Goal: Information Seeking & Learning: Learn about a topic

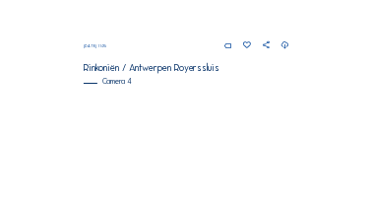
scroll to position [897, 0]
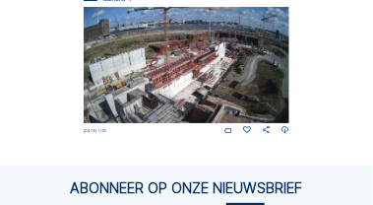
click at [184, 79] on img at bounding box center [187, 65] width 207 height 116
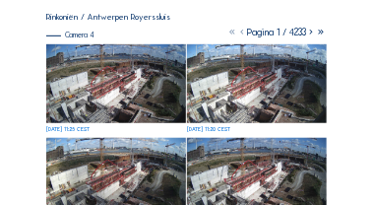
scroll to position [138, 0]
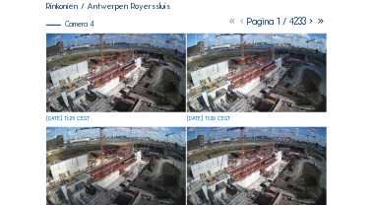
click at [90, 92] on img at bounding box center [115, 72] width 139 height 78
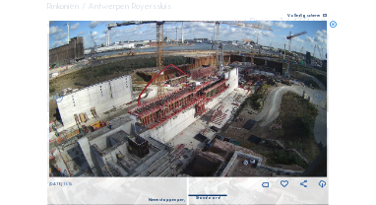
click at [336, 25] on icon at bounding box center [333, 25] width 8 height 8
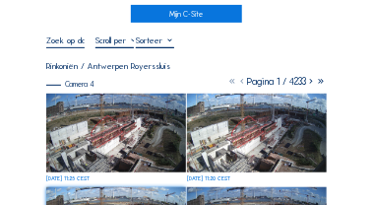
scroll to position [59, 0]
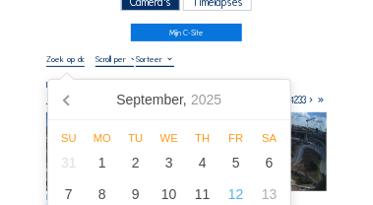
click at [77, 63] on input "text" at bounding box center [65, 59] width 38 height 10
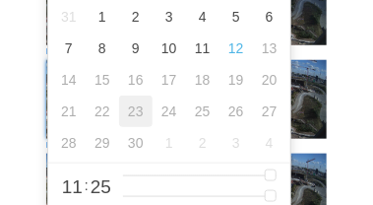
scroll to position [216, 0]
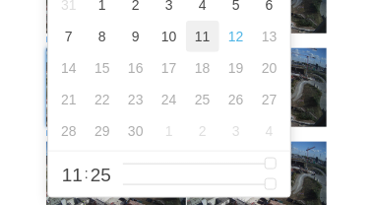
click at [206, 39] on div "11" at bounding box center [202, 36] width 33 height 31
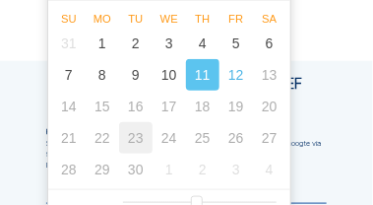
scroll to position [212, 0]
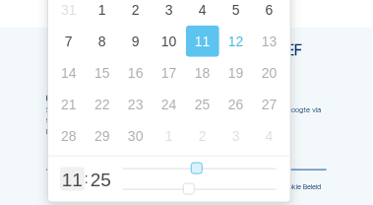
type input "11/09/2025 12:25"
type input "12"
type input "[DATE] 11:25"
type input "11"
click at [199, 170] on input "range" at bounding box center [199, 168] width 153 height 17
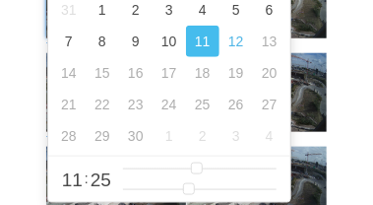
scroll to position [0, 0]
click at [211, 47] on div "11" at bounding box center [202, 41] width 33 height 31
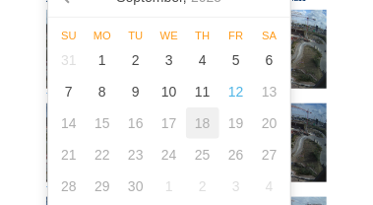
scroll to position [174, 0]
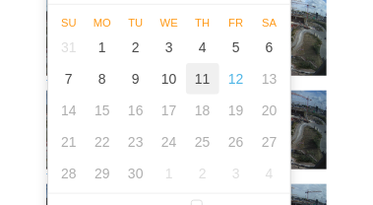
click at [202, 81] on div "11" at bounding box center [202, 78] width 33 height 31
type input "[DATE] 11:25"
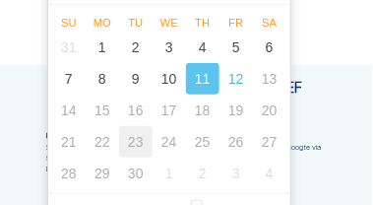
scroll to position [212, 0]
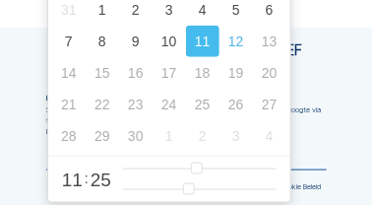
click at [200, 44] on div "11" at bounding box center [202, 41] width 33 height 31
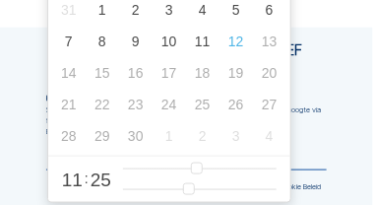
scroll to position [0, 0]
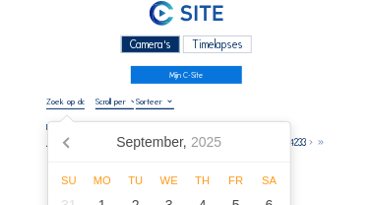
click at [201, 44] on div "Timelapses" at bounding box center [218, 44] width 70 height 19
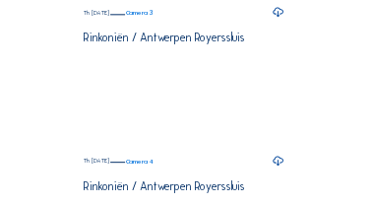
scroll to position [689, 0]
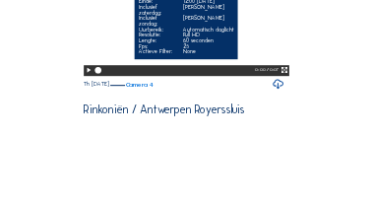
click at [109, 74] on video "Your browser does not support the video tag." at bounding box center [187, 21] width 207 height 103
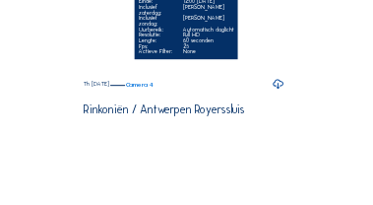
click at [109, 74] on video "Your browser does not support the video tag." at bounding box center [187, 21] width 207 height 103
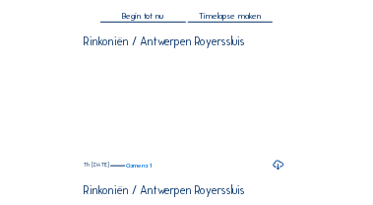
scroll to position [138, 0]
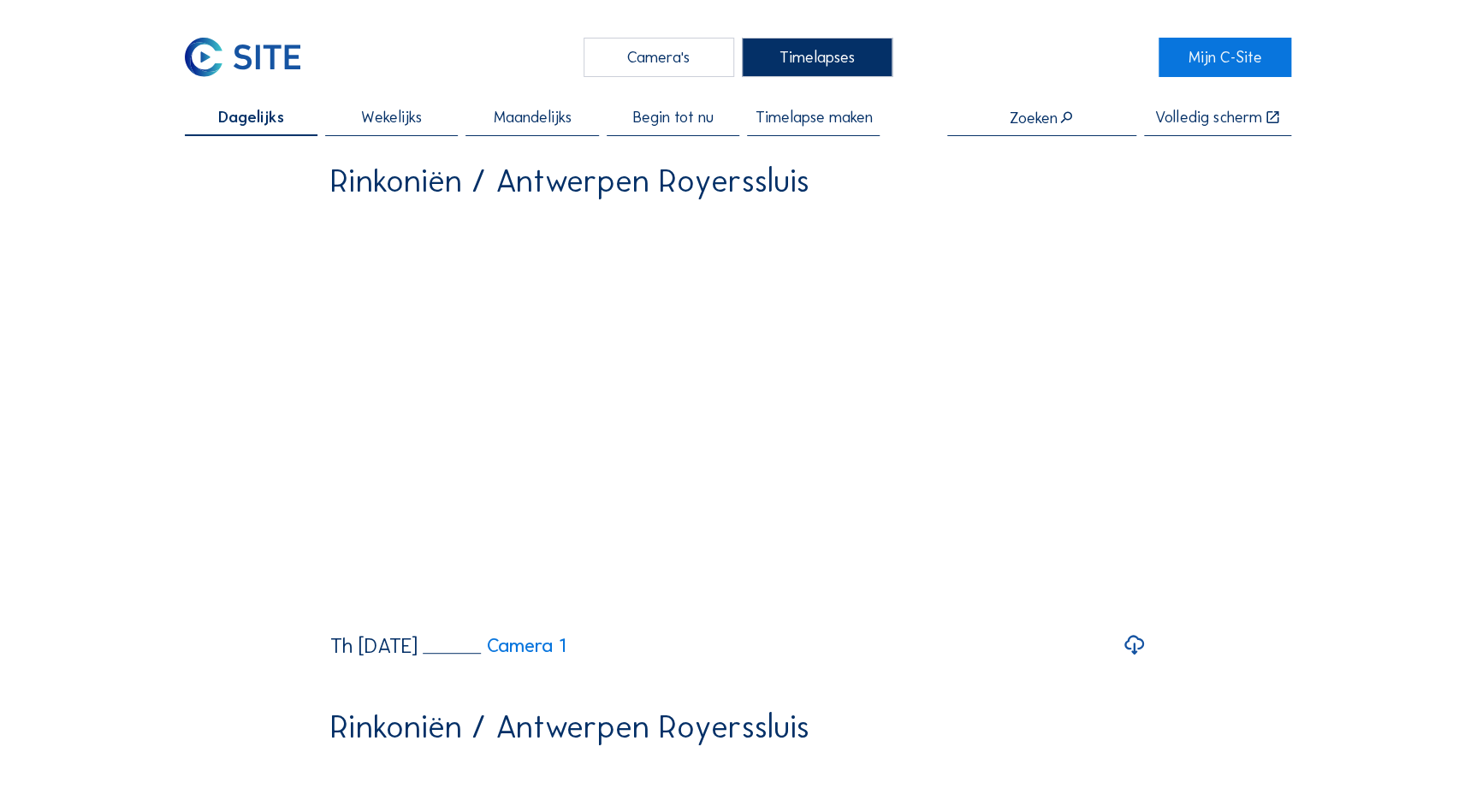
click at [324, 56] on div "Camera's" at bounding box center [658, 57] width 150 height 38
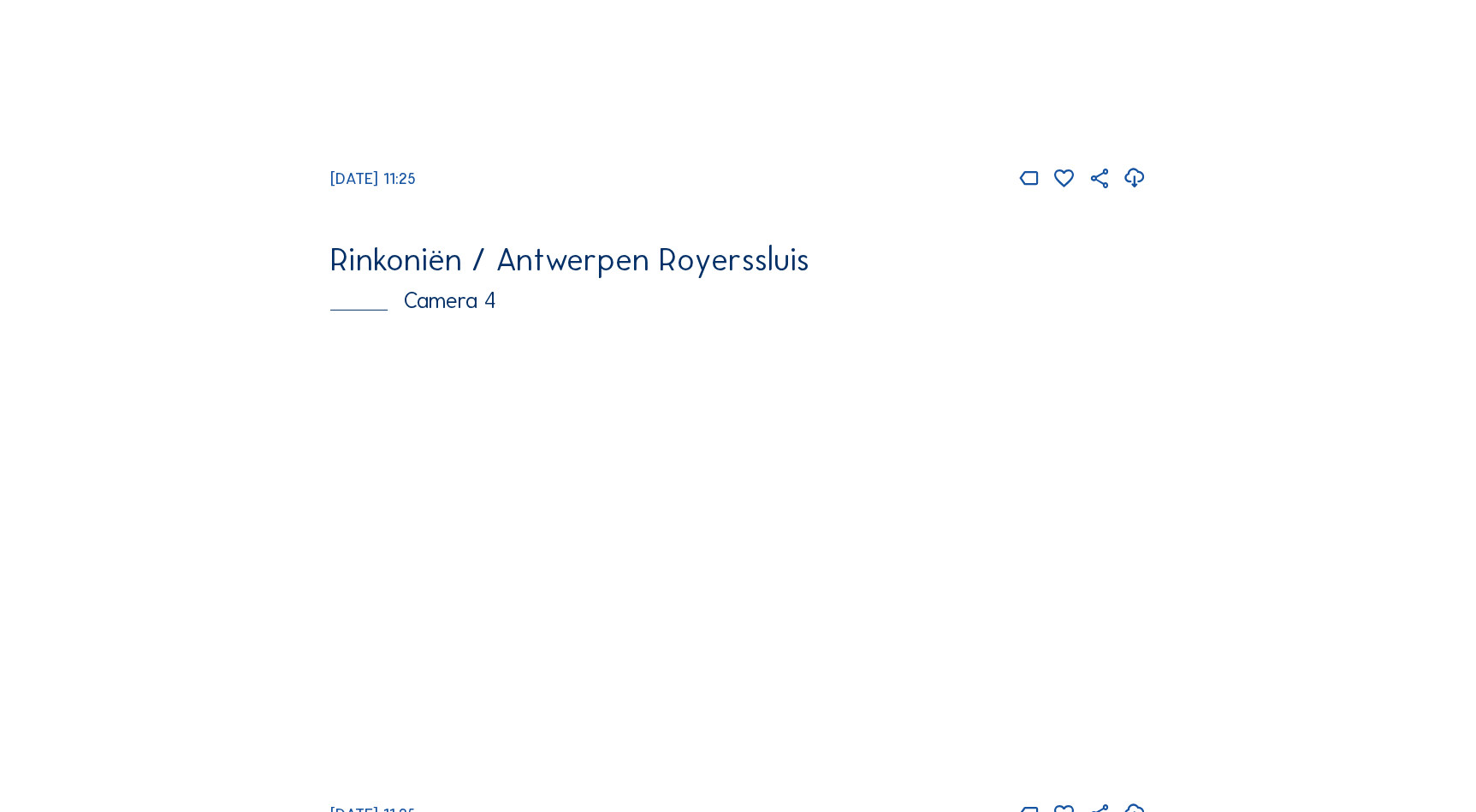
scroll to position [2509, 0]
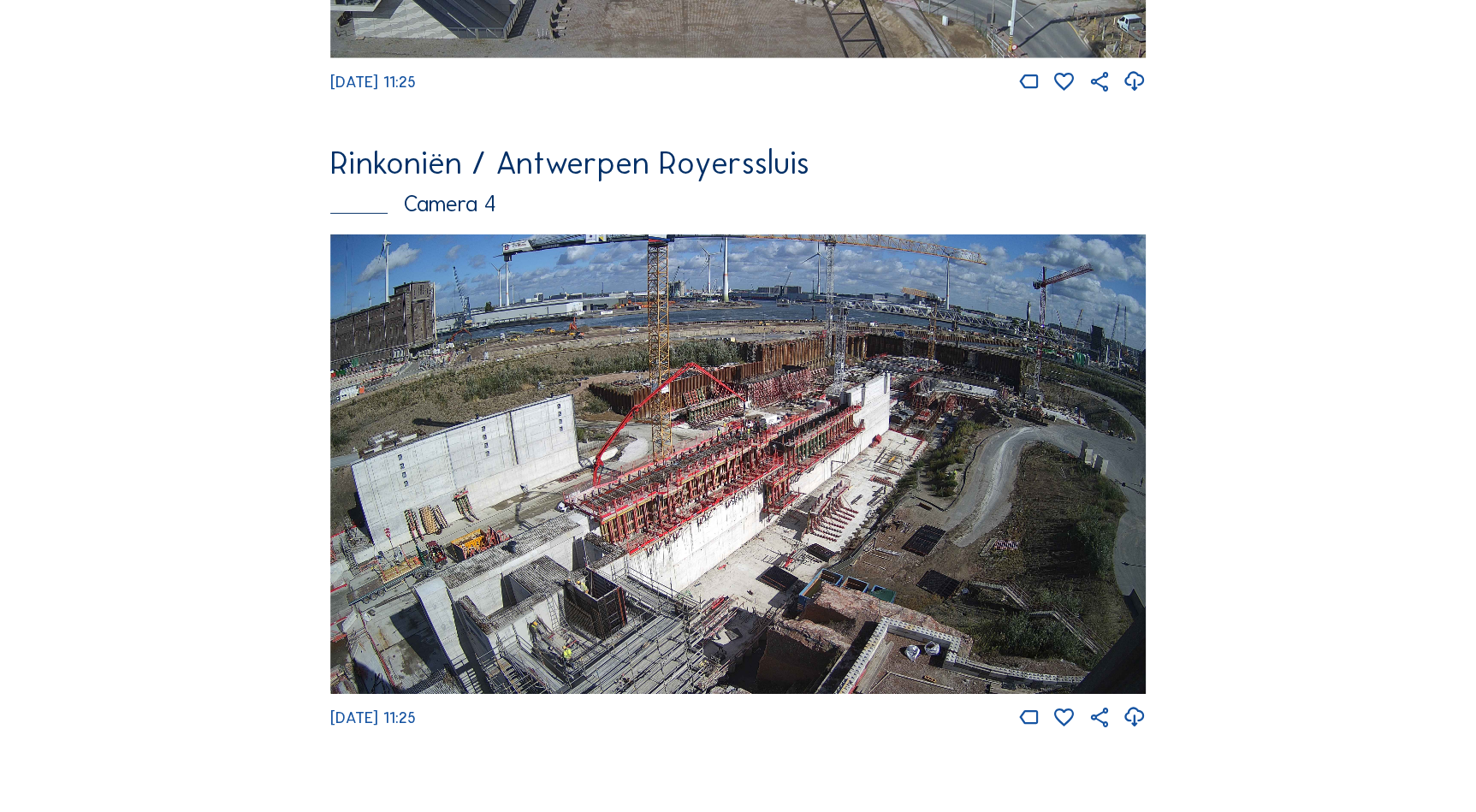
click at [324, 177] on img at bounding box center [738, 464] width 817 height 459
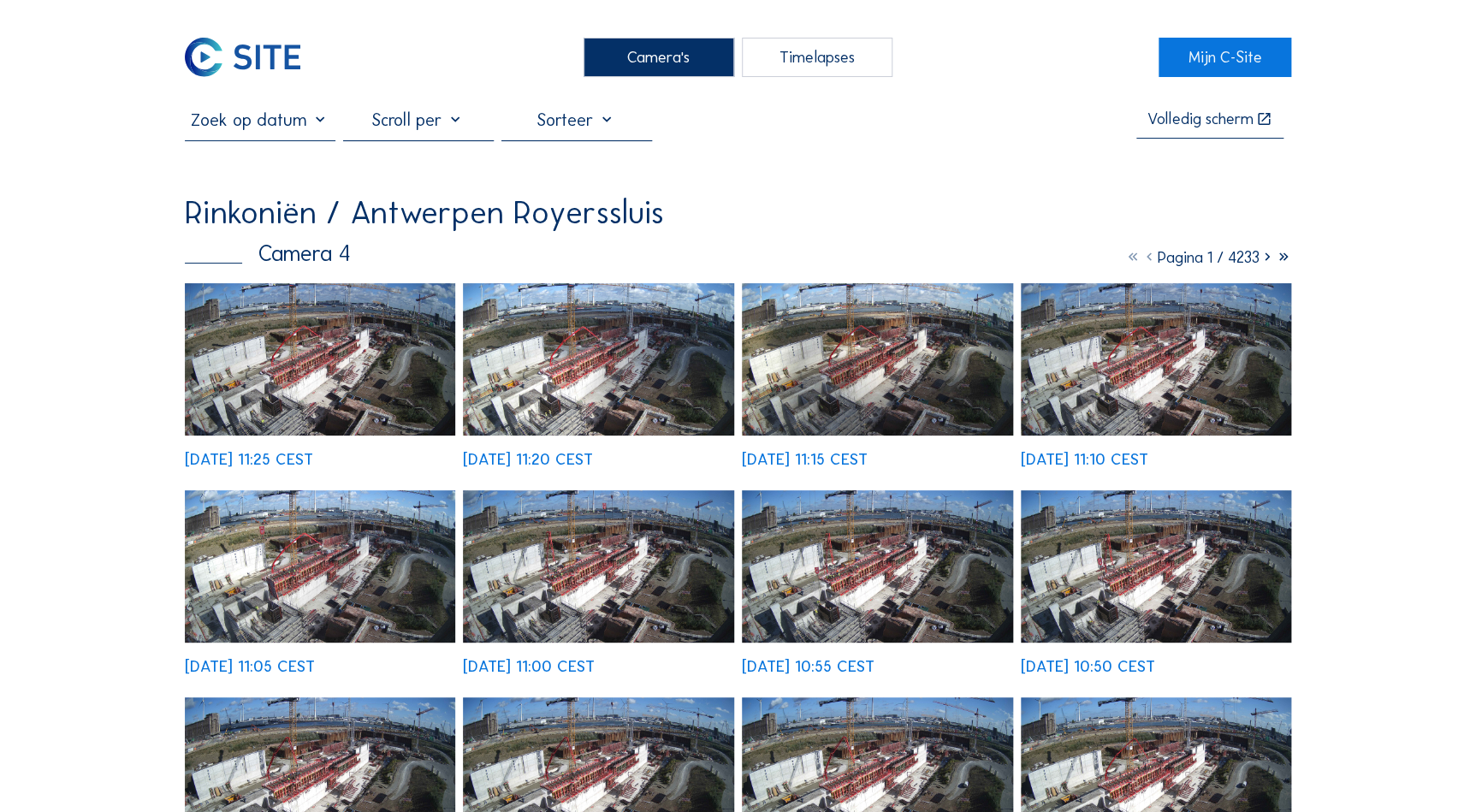
click at [319, 124] on input "text" at bounding box center [260, 120] width 150 height 21
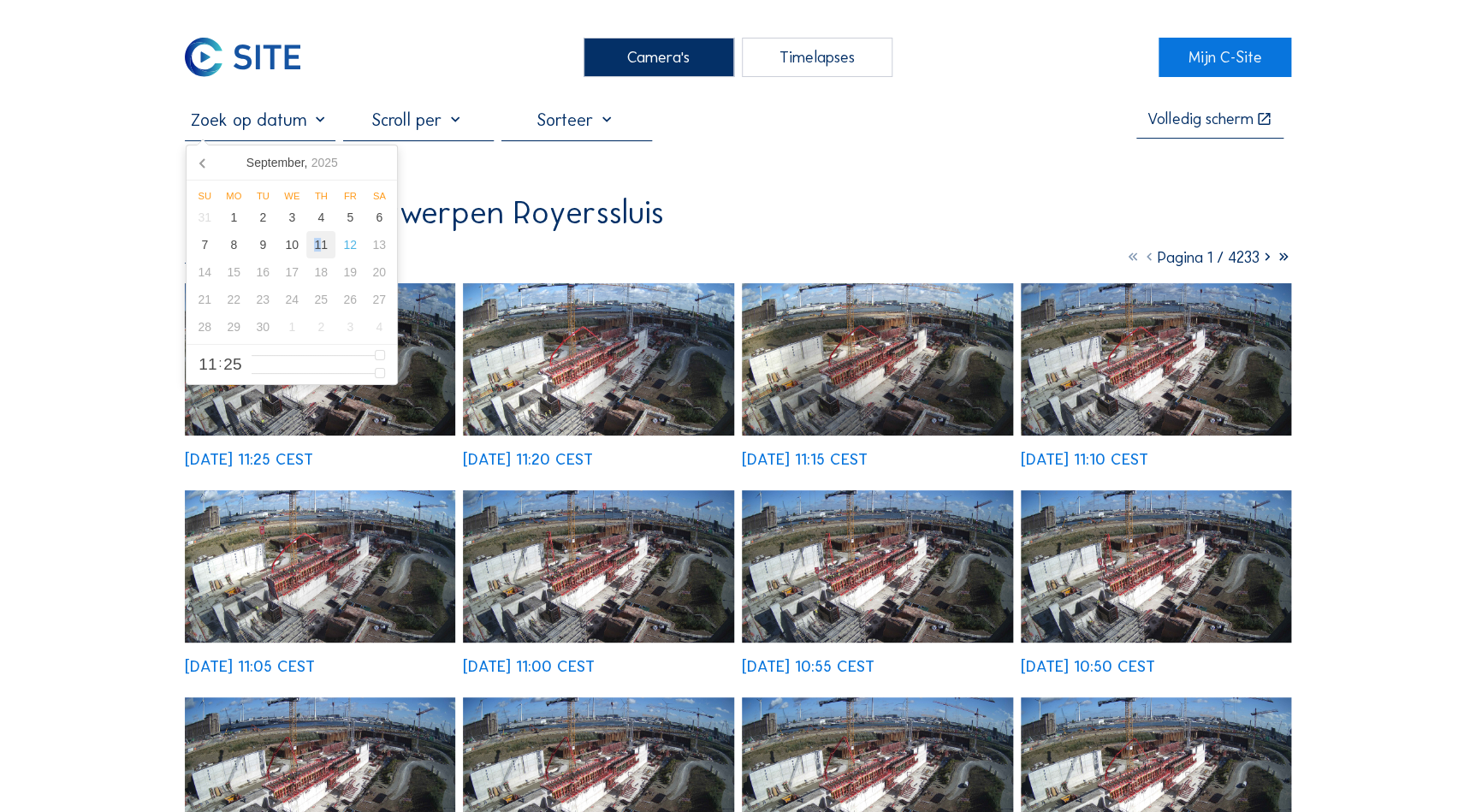
click at [315, 177] on div "11" at bounding box center [320, 244] width 29 height 27
type input "[DATE] 11:25"
click at [316, 177] on div "11" at bounding box center [320, 244] width 29 height 27
type input "[DATE] 11:25"
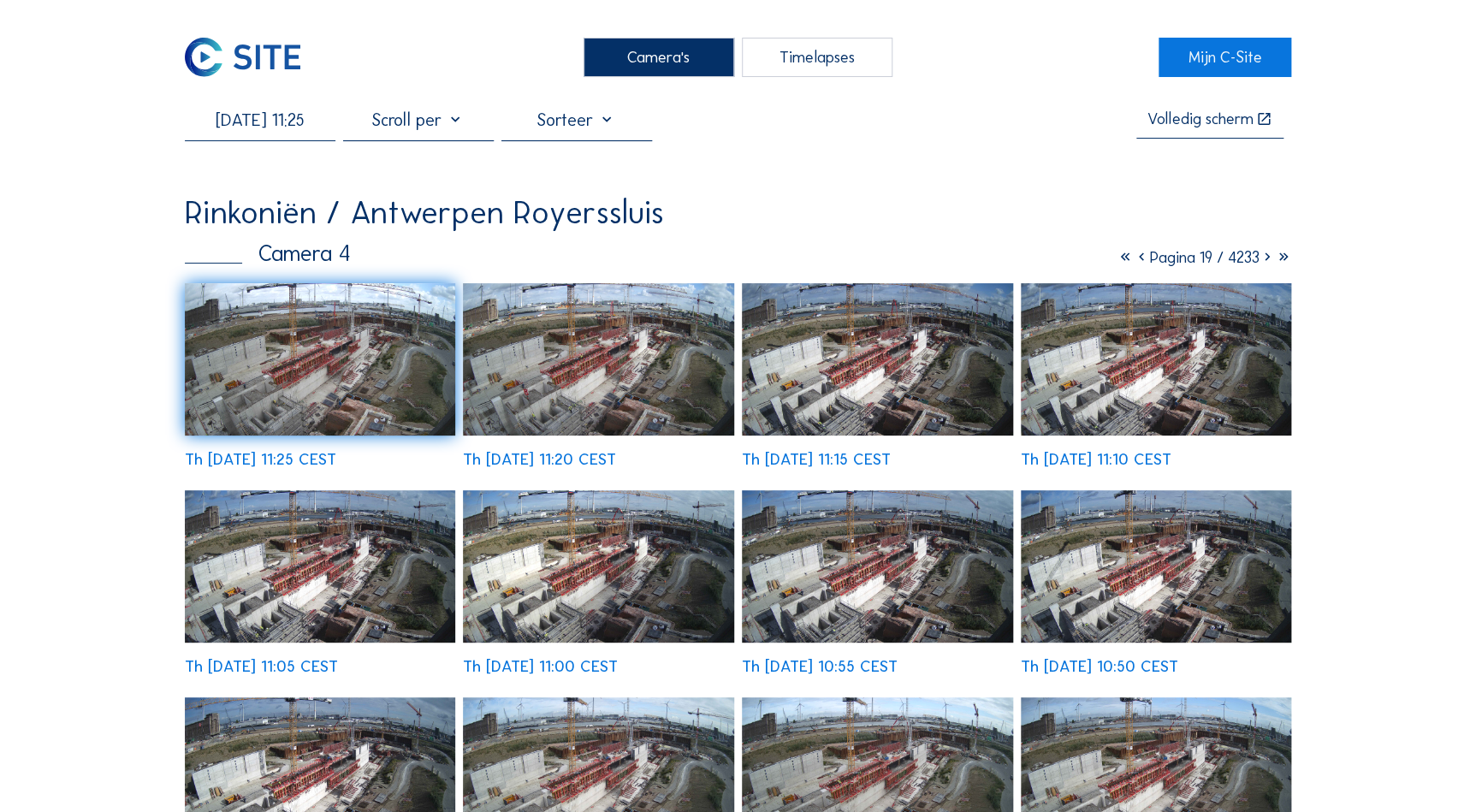
click at [324, 177] on img at bounding box center [321, 359] width 271 height 152
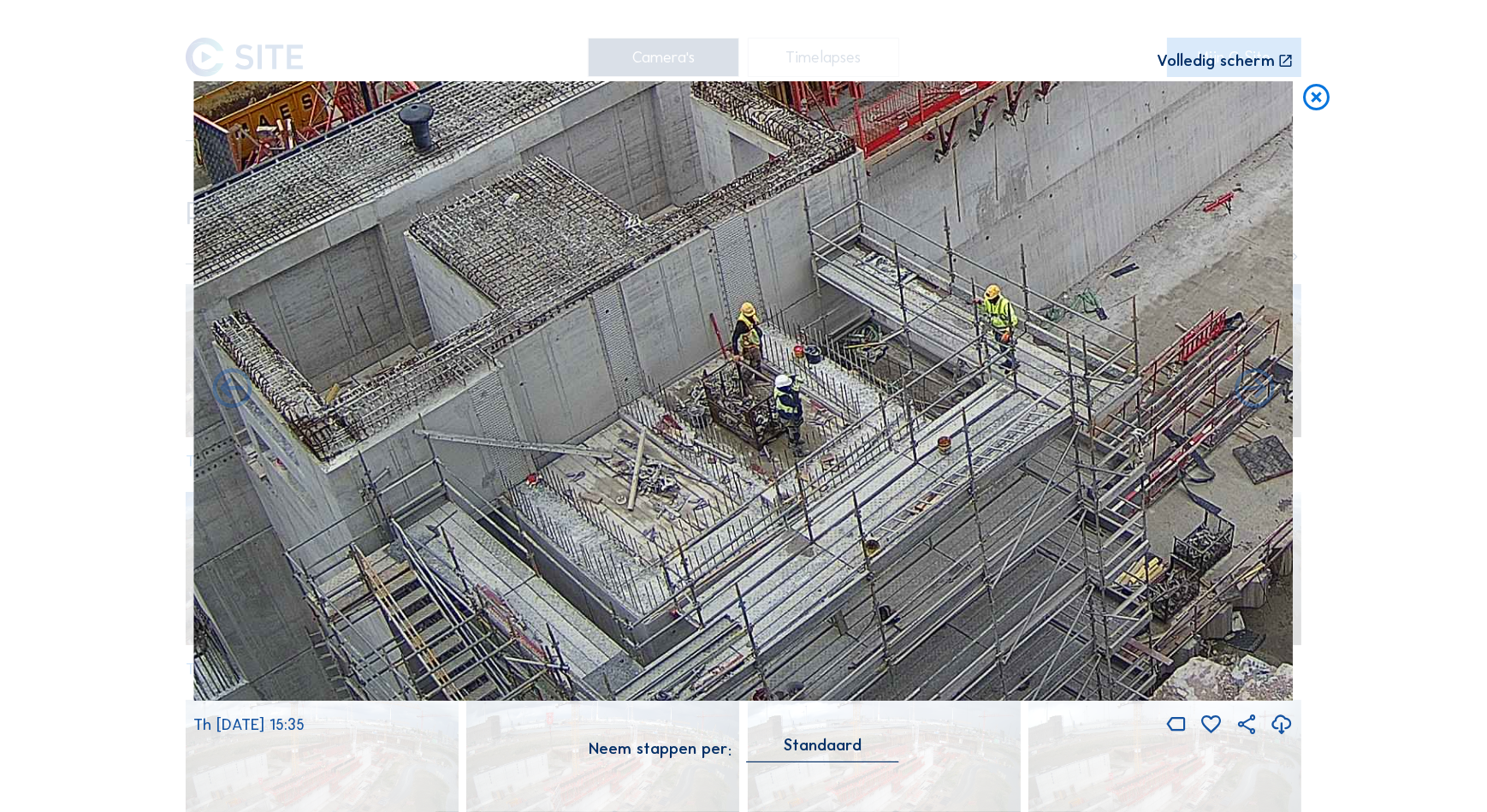
drag, startPoint x: 618, startPoint y: 601, endPoint x: 791, endPoint y: 290, distance: 355.9
click at [323, 177] on img at bounding box center [743, 389] width 1100 height 618
